Goal: Find specific fact: Find specific fact

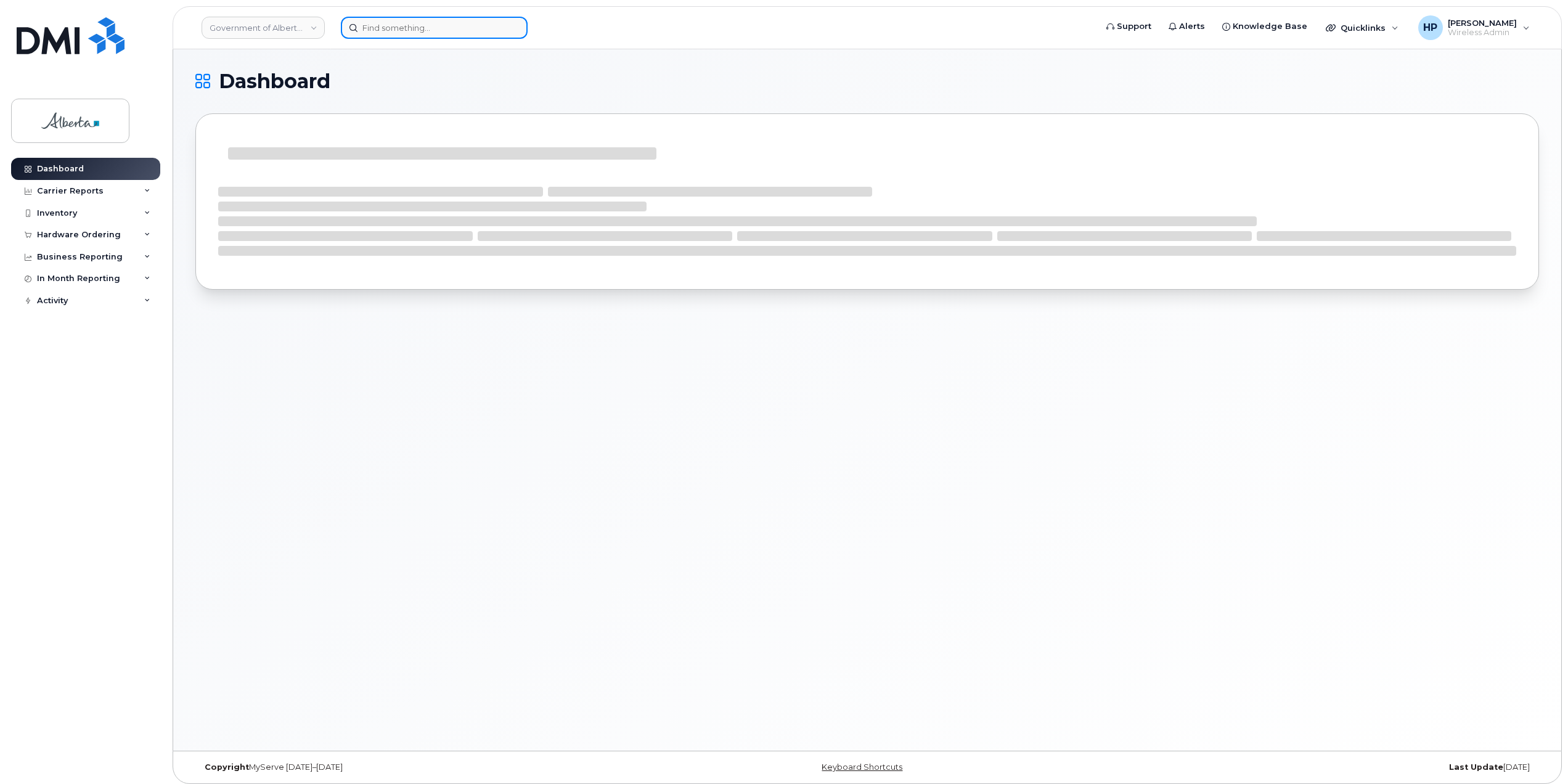
click at [365, 30] on input at bounding box center [434, 27] width 187 height 22
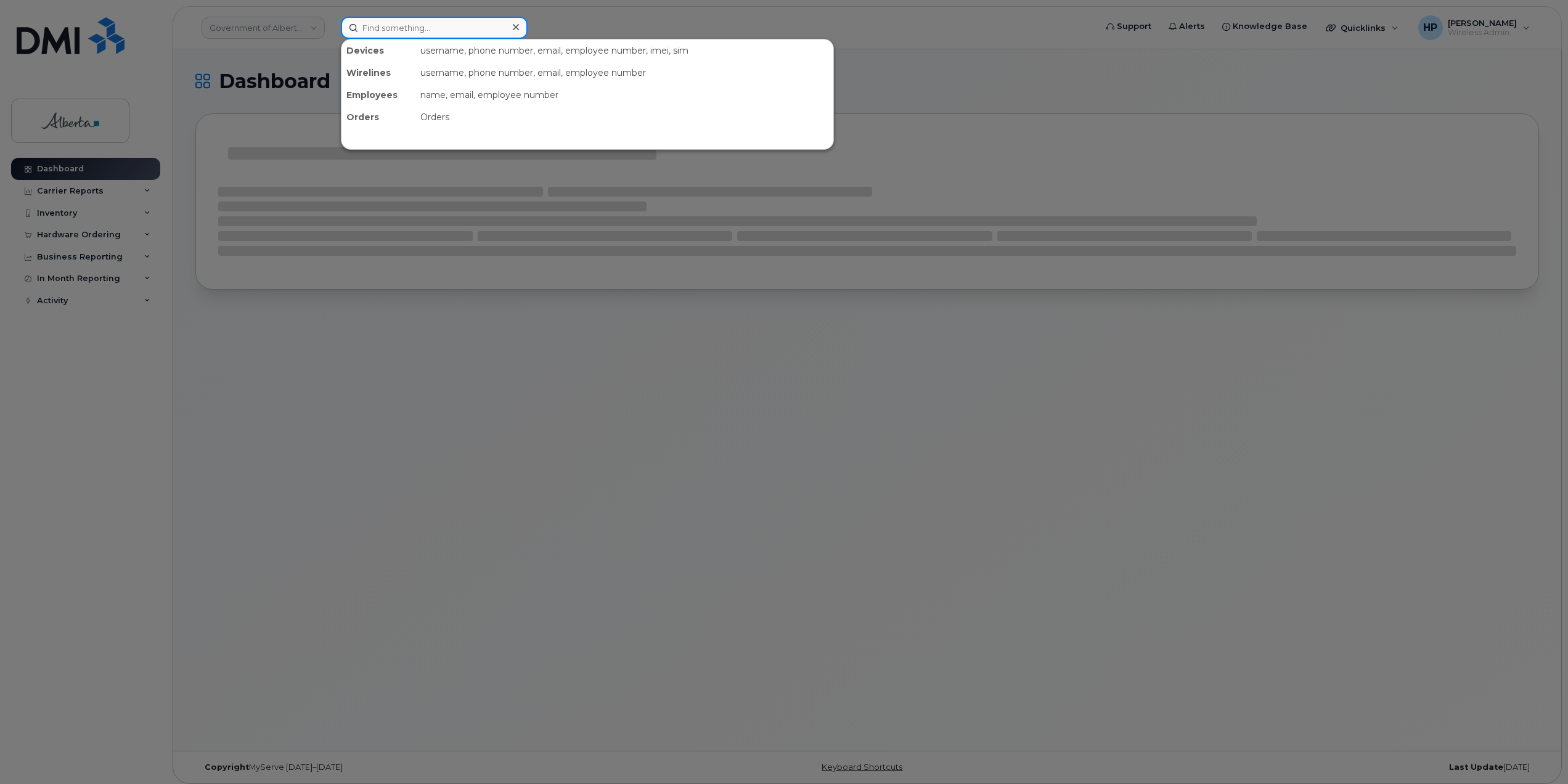
paste input "7806431314"
type input "7806431314"
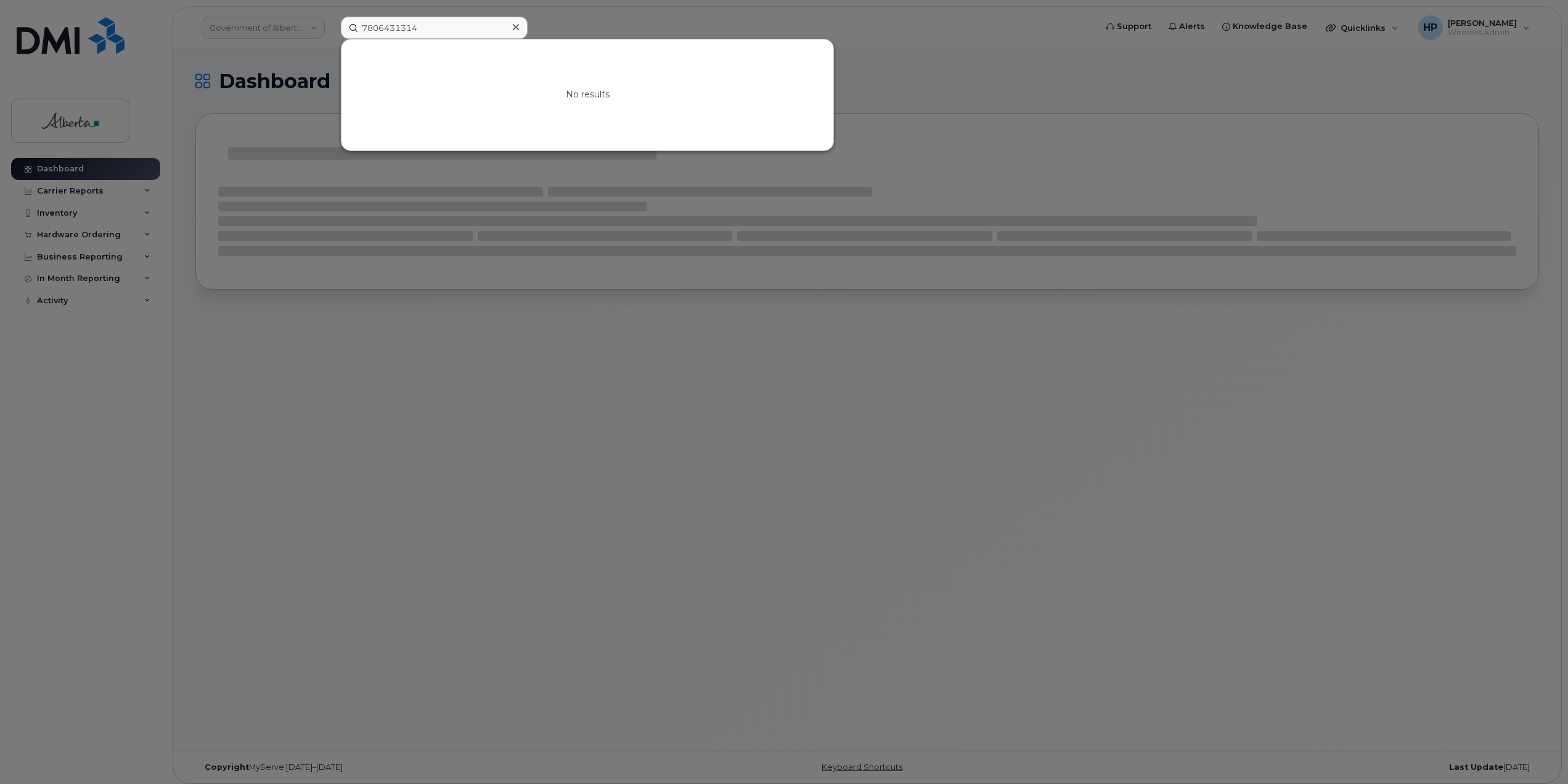
click at [520, 25] on div at bounding box center [516, 28] width 18 height 18
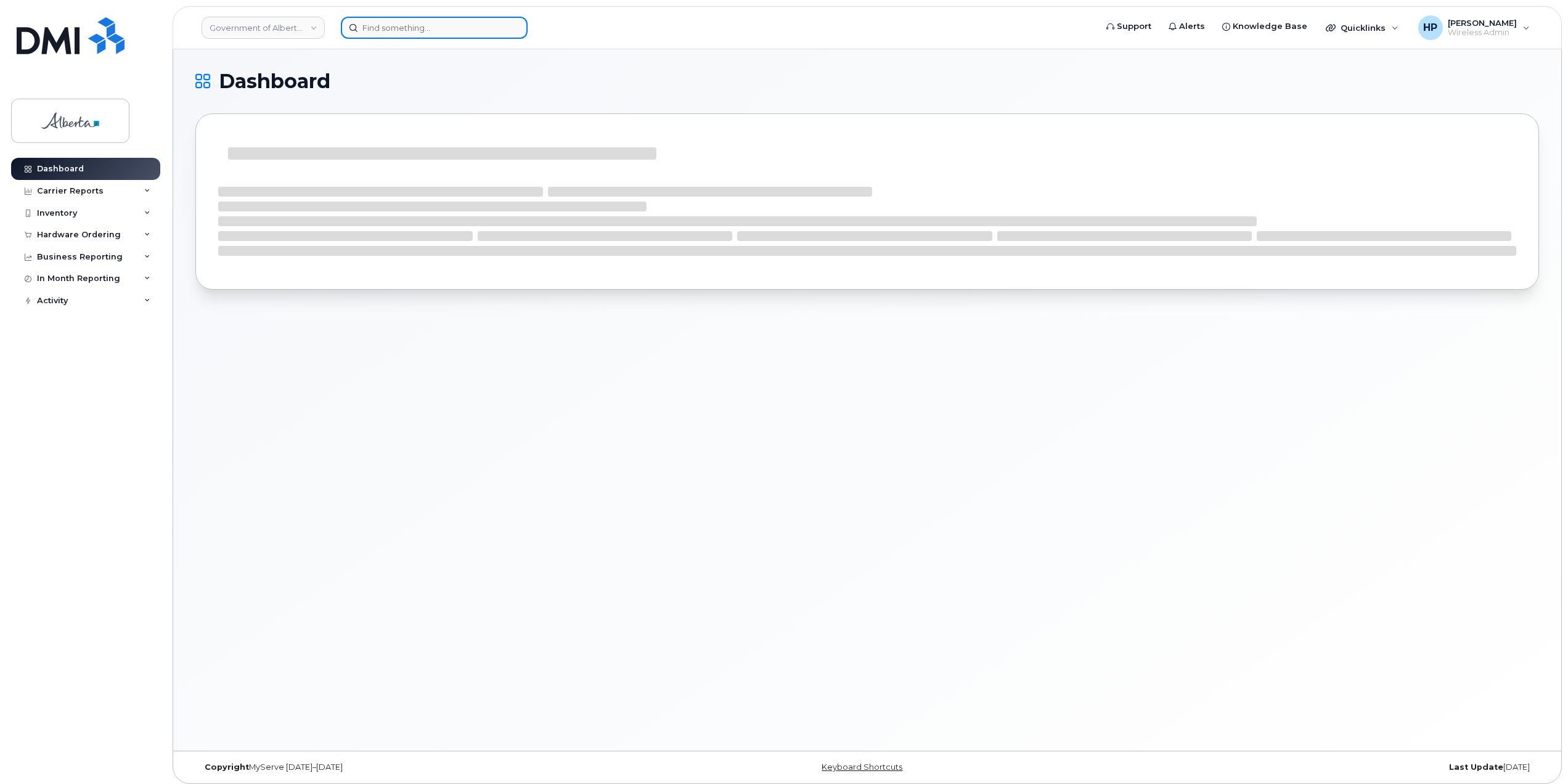
click at [415, 32] on input at bounding box center [434, 27] width 187 height 22
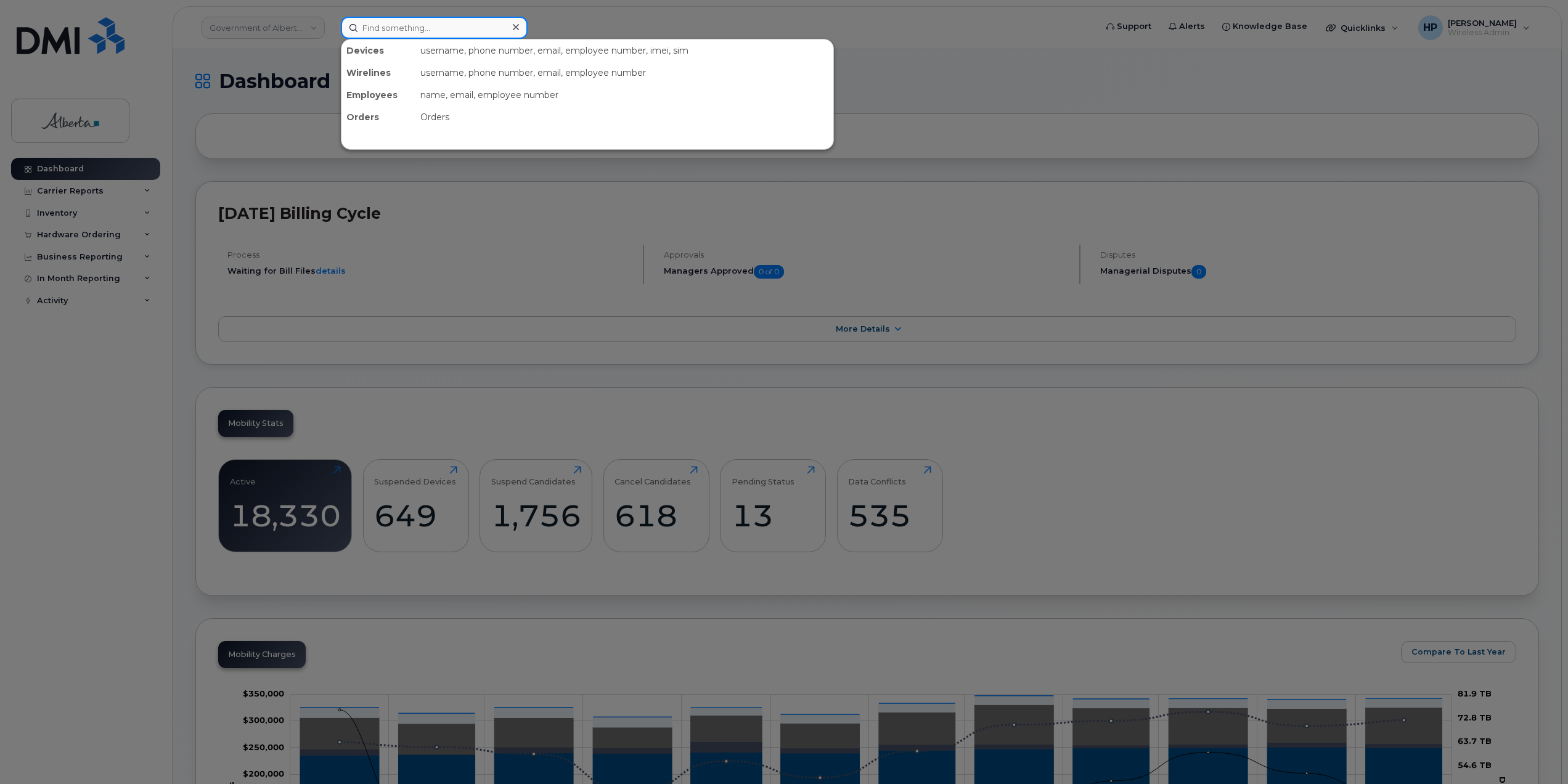
paste input "7806431314"
type input "7806431314"
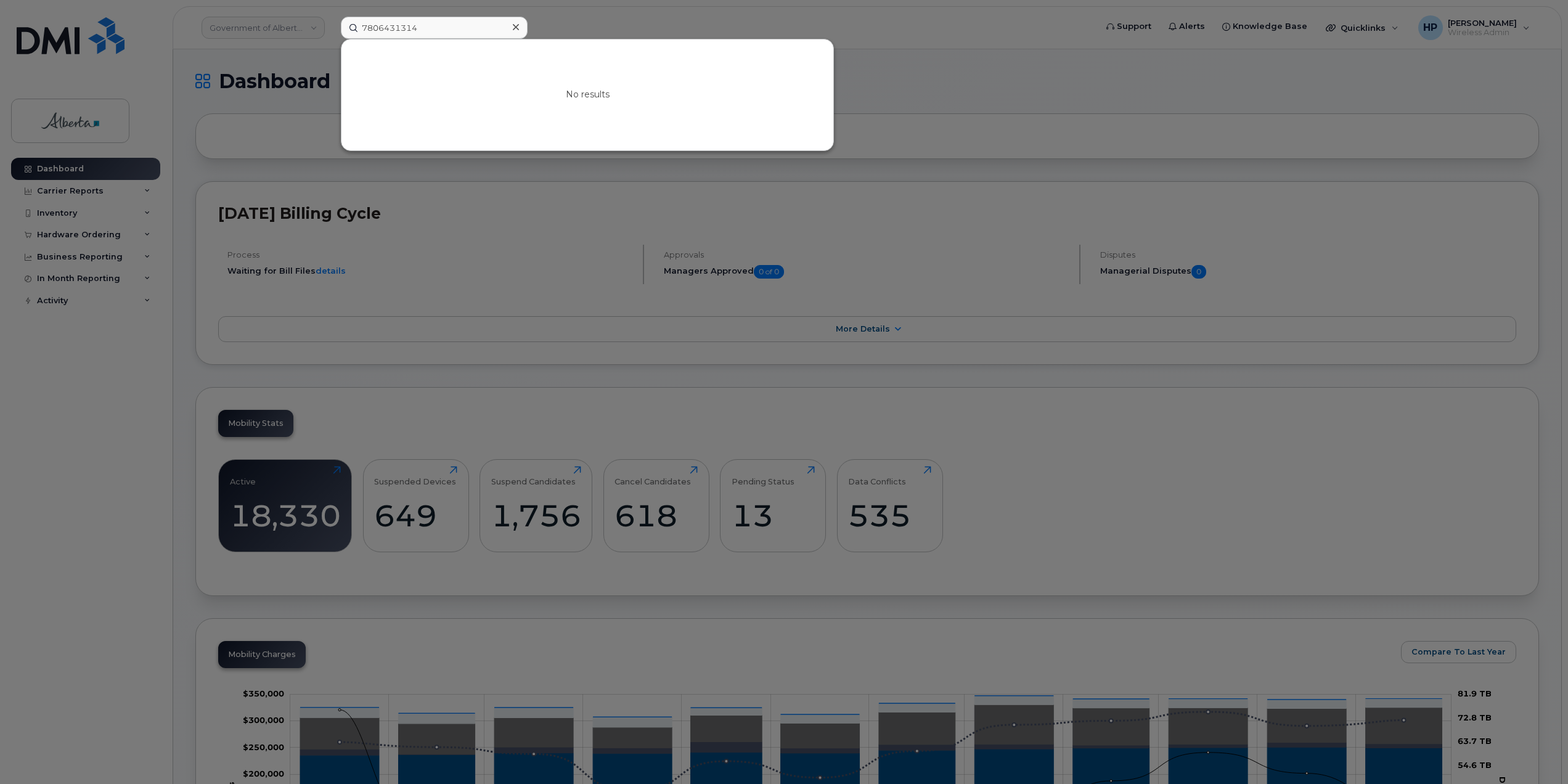
click at [513, 29] on icon at bounding box center [516, 26] width 6 height 10
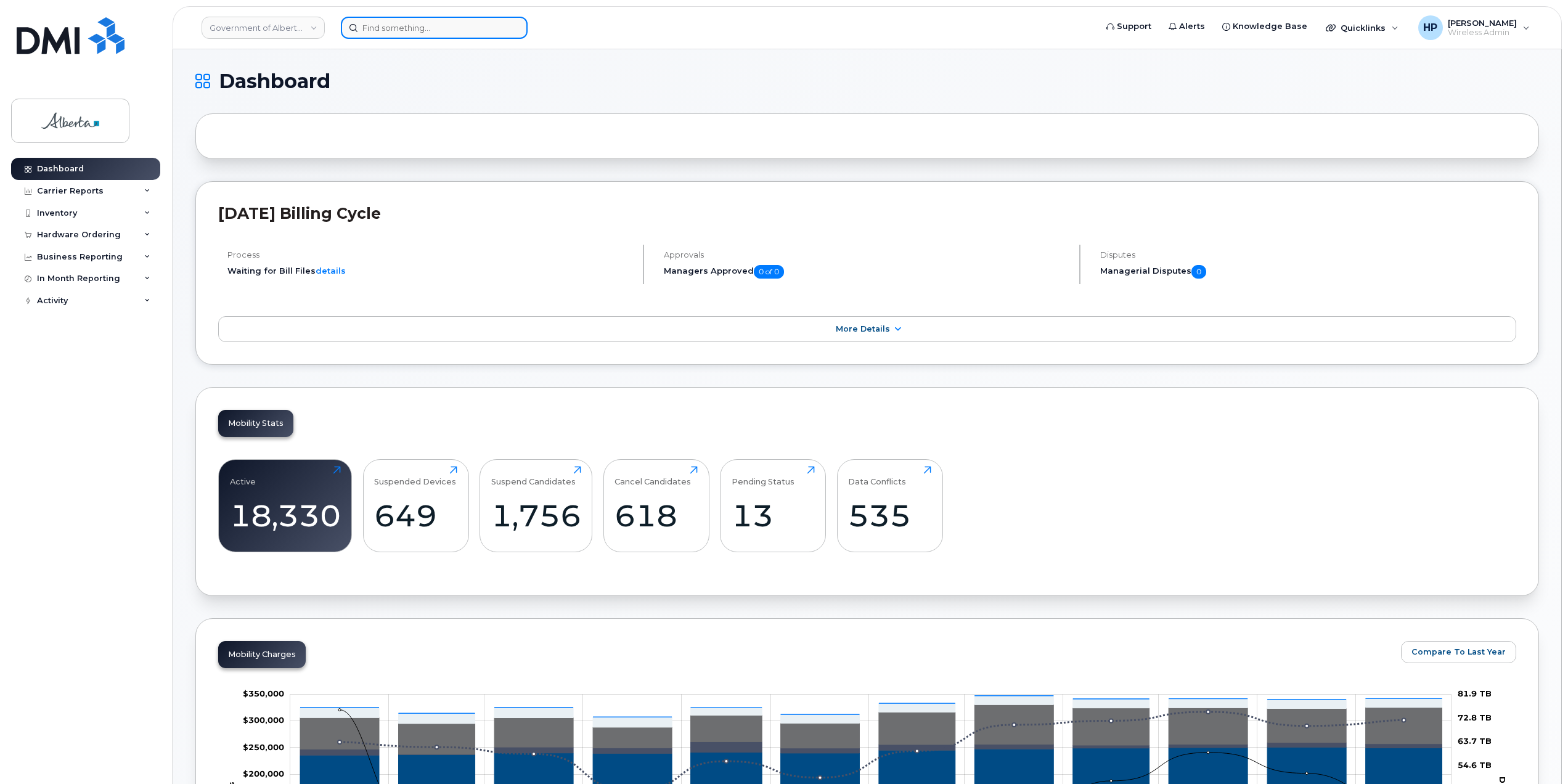
click at [395, 30] on input at bounding box center [434, 27] width 187 height 22
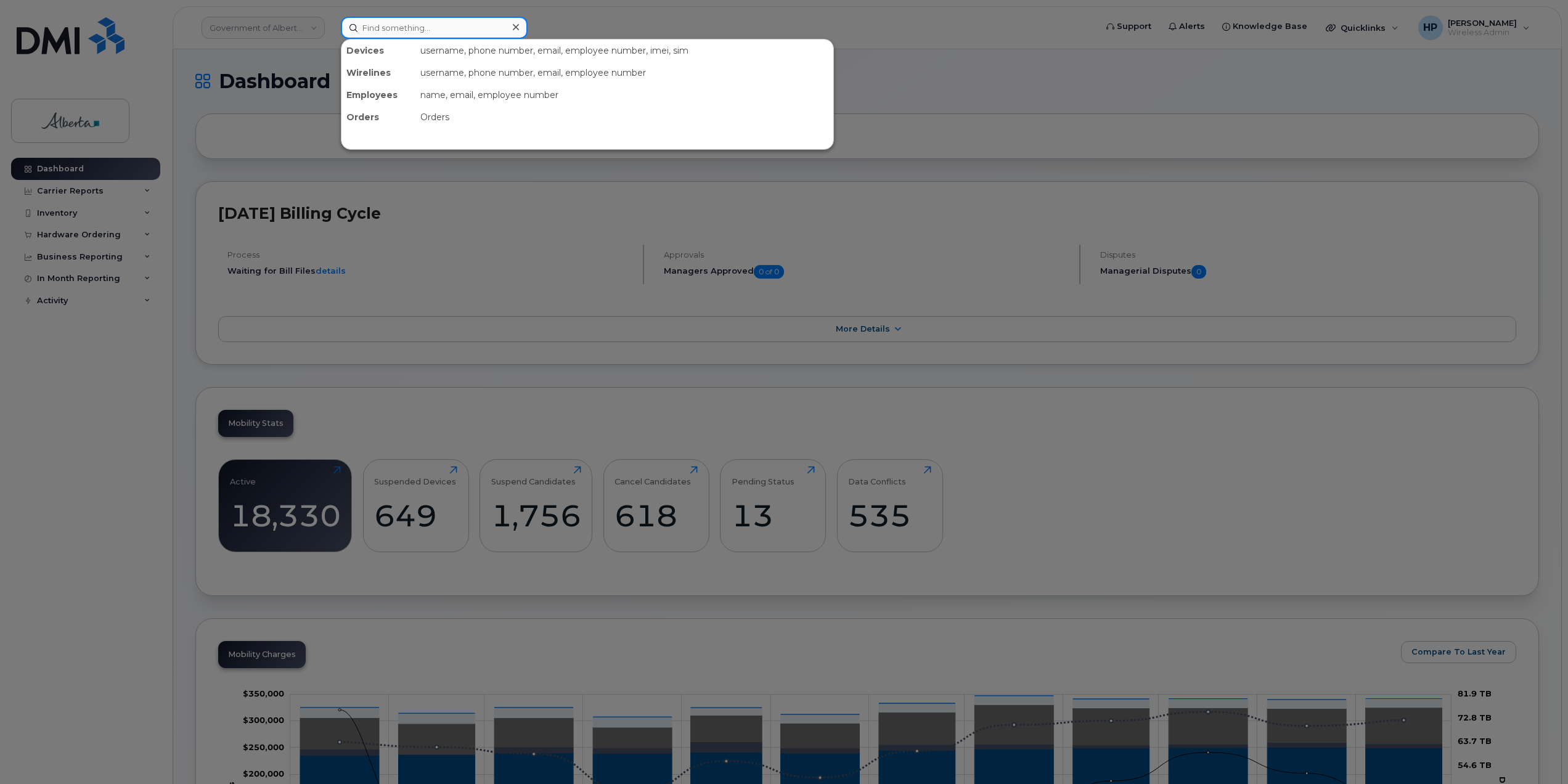
paste input "4036098783"
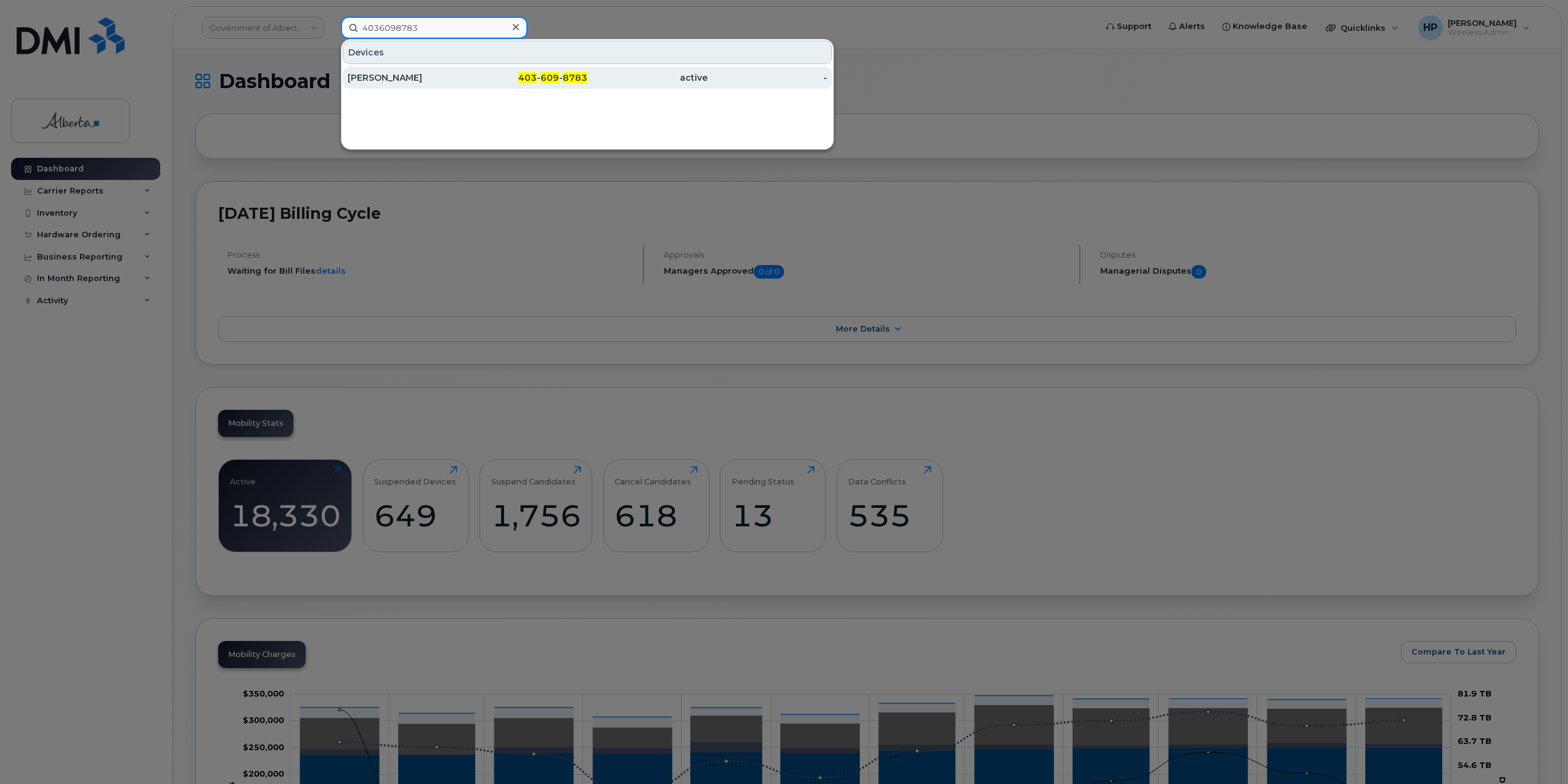
type input "4036098783"
click at [394, 81] on div "[PERSON_NAME]" at bounding box center [407, 78] width 120 height 12
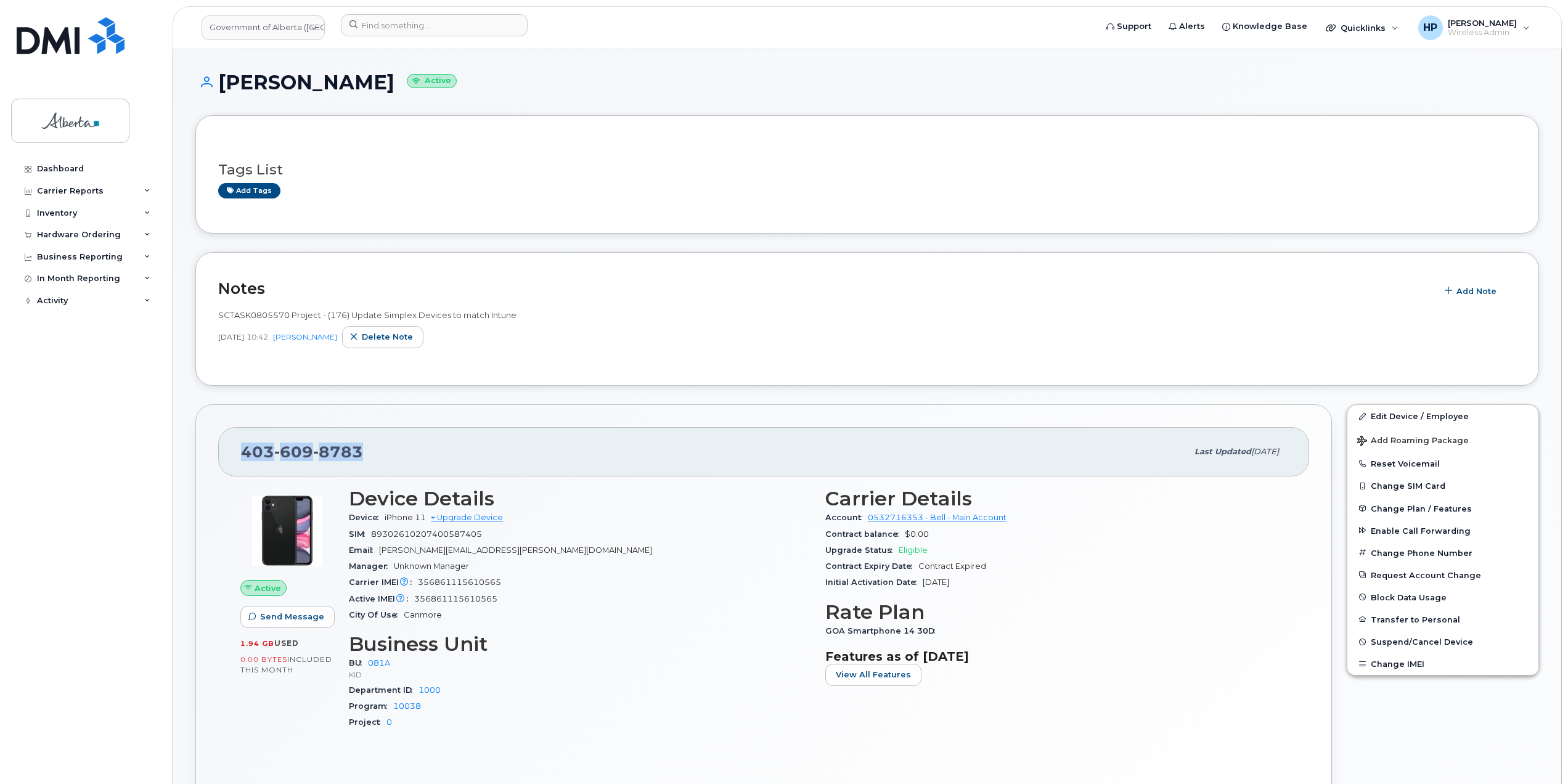
drag, startPoint x: 237, startPoint y: 449, endPoint x: 363, endPoint y: 447, distance: 126.0
click at [363, 447] on div "[PHONE_NUMBER] Last updated [DATE]" at bounding box center [763, 452] width 1091 height 49
copy span "[PHONE_NUMBER]"
click at [334, 461] on span "[PHONE_NUMBER]" at bounding box center [302, 452] width 122 height 19
drag, startPoint x: 373, startPoint y: 449, endPoint x: 240, endPoint y: 452, distance: 133.0
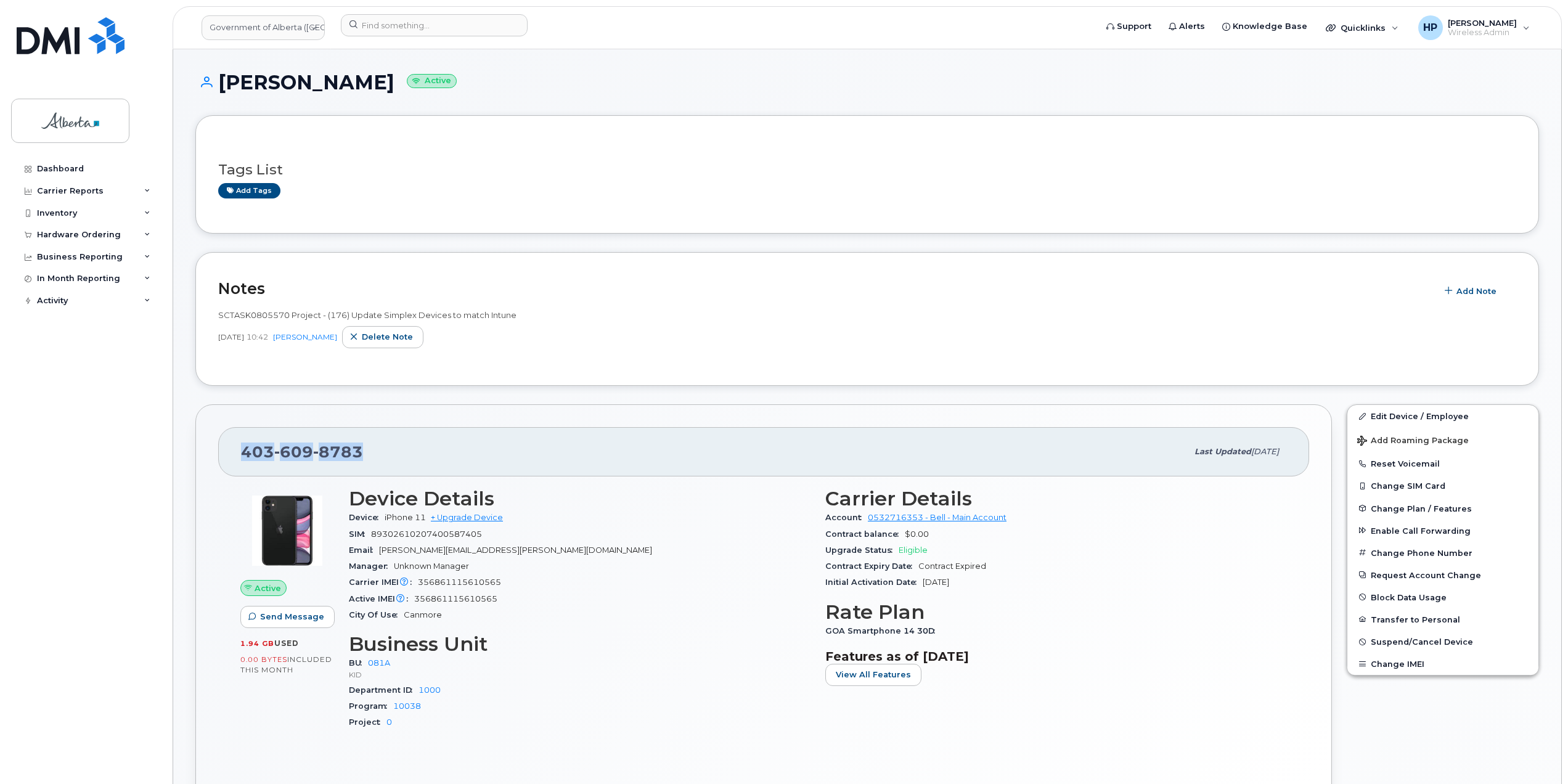
click at [240, 452] on div "[PHONE_NUMBER] Last updated [DATE]" at bounding box center [763, 452] width 1091 height 49
copy span "[PHONE_NUMBER]"
click at [689, 673] on p "KID" at bounding box center [580, 675] width 461 height 11
drag, startPoint x: 219, startPoint y: 79, endPoint x: 333, endPoint y: 78, distance: 114.0
click at [333, 78] on h1 "Julia Millen Active" at bounding box center [867, 82] width 1343 height 22
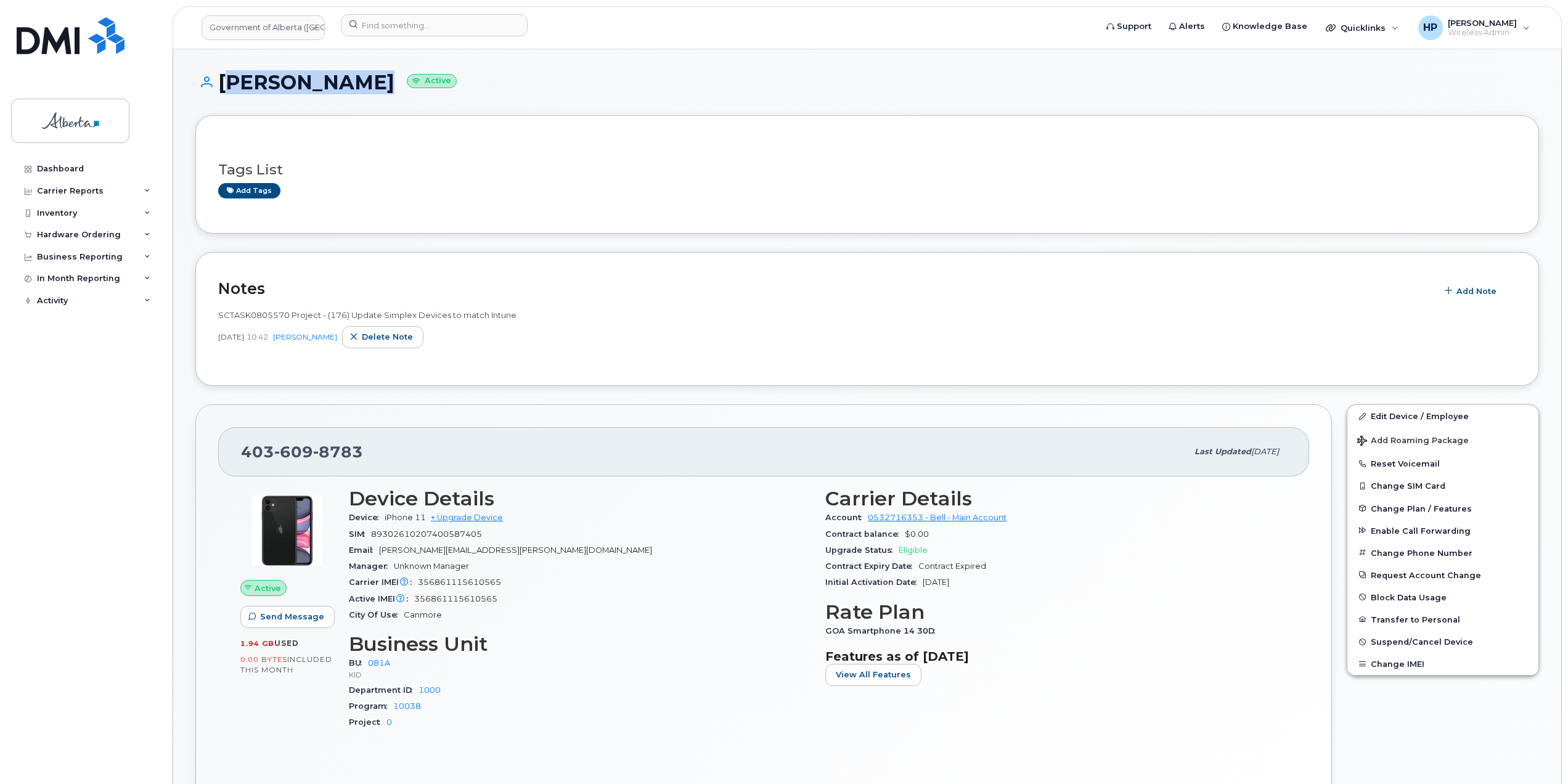
copy h1 "[PERSON_NAME]"
